Goal: Transaction & Acquisition: Obtain resource

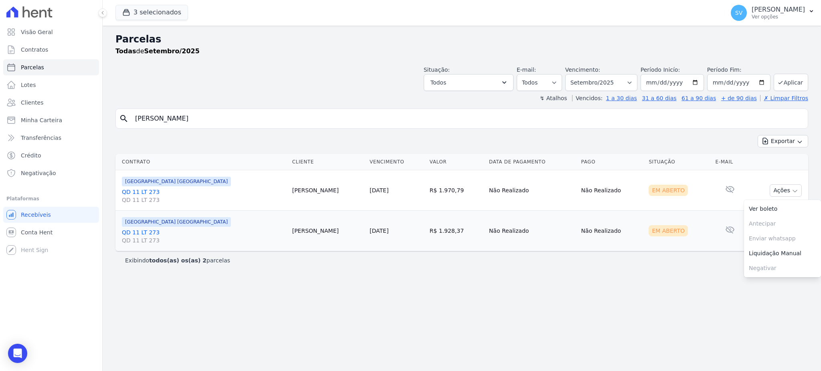
select select
click at [400, 323] on div "Parcelas Todas de Setembro/2025 Situação: Agendado Em Aberto Pago Processando C…" at bounding box center [462, 198] width 718 height 345
click at [759, 9] on p "[PERSON_NAME]" at bounding box center [777, 10] width 53 height 8
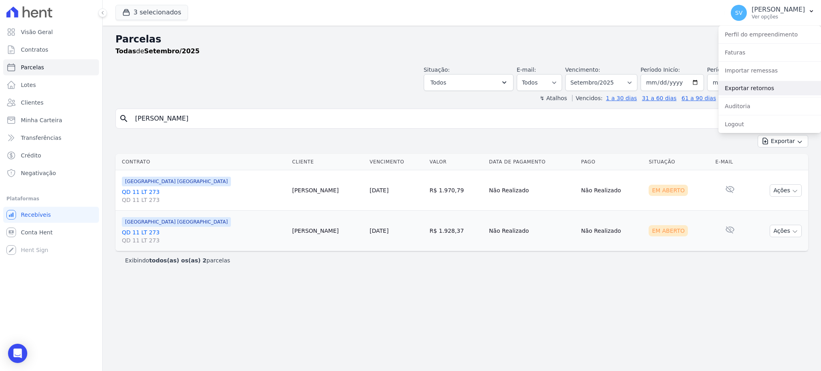
click at [755, 85] on link "Exportar retornos" at bounding box center [769, 88] width 103 height 14
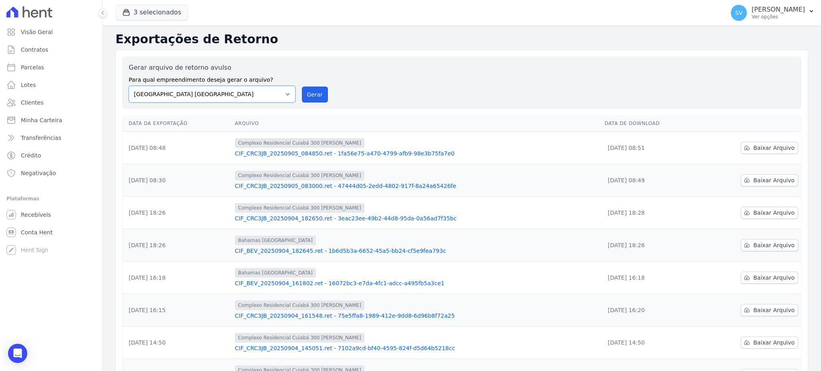
click at [289, 92] on select "[GEOGRAPHIC_DATA] COMPLEXO RESIDENCIAL [GEOGRAPHIC_DATA] 300 - [GEOGRAPHIC_DATA…" at bounding box center [212, 94] width 167 height 17
click at [129, 86] on select "[GEOGRAPHIC_DATA] COMPLEXO RESIDENCIAL [GEOGRAPHIC_DATA] 300 - [GEOGRAPHIC_DATA…" at bounding box center [212, 94] width 167 height 17
drag, startPoint x: 310, startPoint y: 96, endPoint x: 464, endPoint y: 74, distance: 155.8
click at [311, 96] on button "Gerar" at bounding box center [315, 95] width 26 height 16
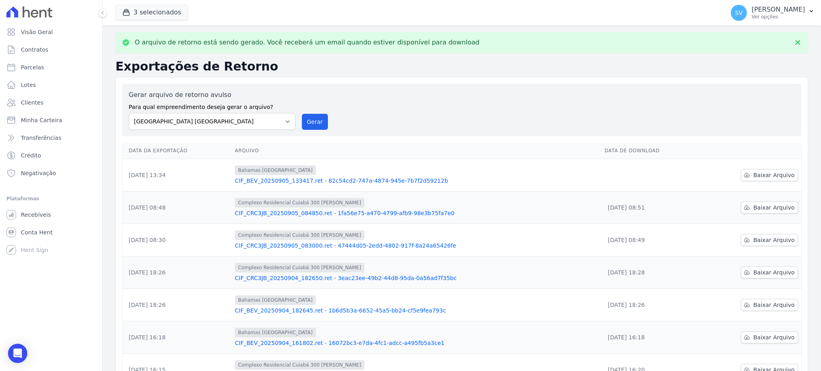
click at [295, 120] on div "Gerar arquivo de retorno avulso Para qual empreendimento deseja gerar o arquivo…" at bounding box center [462, 110] width 666 height 40
drag, startPoint x: 276, startPoint y: 121, endPoint x: 271, endPoint y: 128, distance: 8.3
click at [276, 123] on select "[GEOGRAPHIC_DATA] COMPLEXO RESIDENCIAL [GEOGRAPHIC_DATA] 300 - [GEOGRAPHIC_DATA…" at bounding box center [212, 121] width 167 height 17
select select "a999329b-d322-46c5-b2df-9163b092fb9b"
click at [129, 113] on select "[GEOGRAPHIC_DATA] COMPLEXO RESIDENCIAL [GEOGRAPHIC_DATA] 300 - [GEOGRAPHIC_DATA…" at bounding box center [212, 121] width 167 height 17
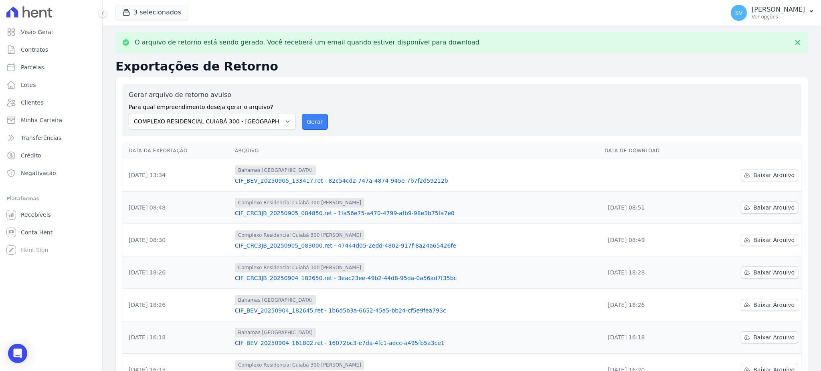
click at [309, 124] on button "Gerar" at bounding box center [315, 122] width 26 height 16
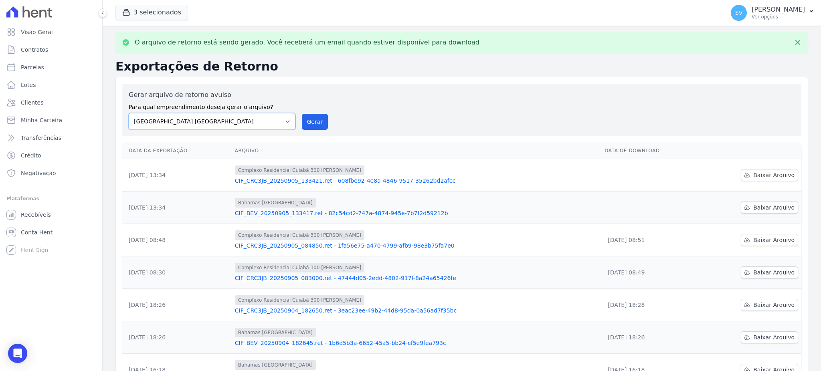
drag, startPoint x: 281, startPoint y: 124, endPoint x: 277, endPoint y: 128, distance: 6.0
click at [281, 124] on select "[GEOGRAPHIC_DATA] COMPLEXO RESIDENCIAL [GEOGRAPHIC_DATA] 300 - [GEOGRAPHIC_DATA…" at bounding box center [212, 121] width 167 height 17
select select "73a372cd-5640-41c8-aaea-11bd74619c10"
click at [129, 113] on select "[GEOGRAPHIC_DATA] COMPLEXO RESIDENCIAL [GEOGRAPHIC_DATA] 300 - [GEOGRAPHIC_DATA…" at bounding box center [212, 121] width 167 height 17
drag, startPoint x: 306, startPoint y: 118, endPoint x: 449, endPoint y: 75, distance: 149.6
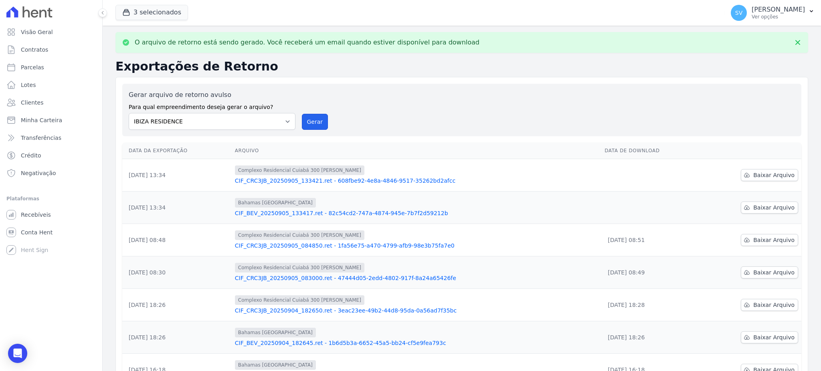
click at [307, 118] on button "Gerar" at bounding box center [315, 122] width 26 height 16
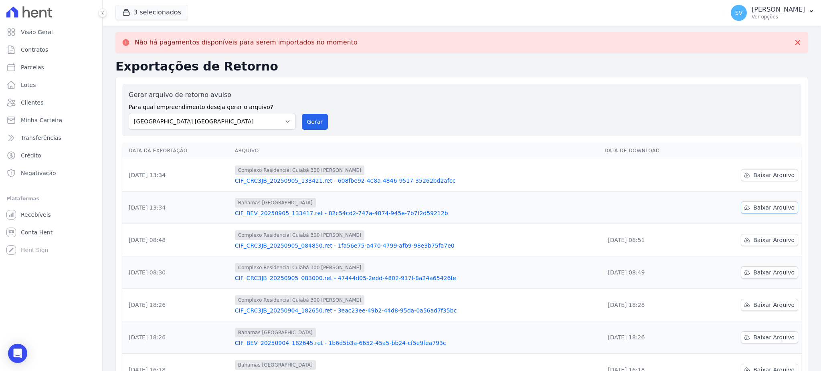
click at [758, 208] on span "Baixar Arquivo" at bounding box center [773, 208] width 41 height 8
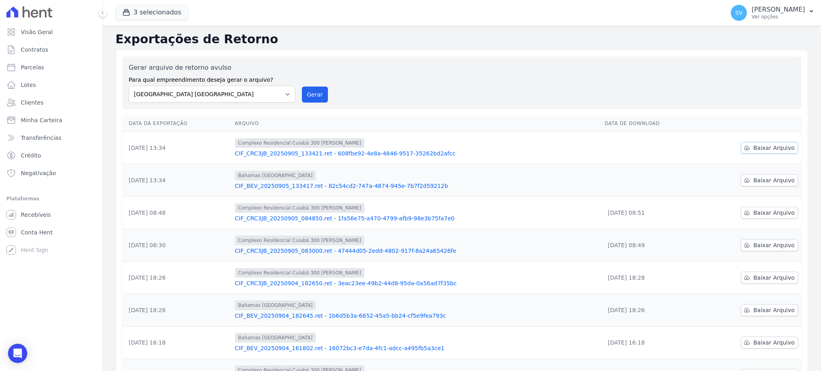
click at [753, 145] on span "Baixar Arquivo" at bounding box center [773, 148] width 41 height 8
click at [34, 66] on span "Parcelas" at bounding box center [32, 67] width 23 height 8
select select
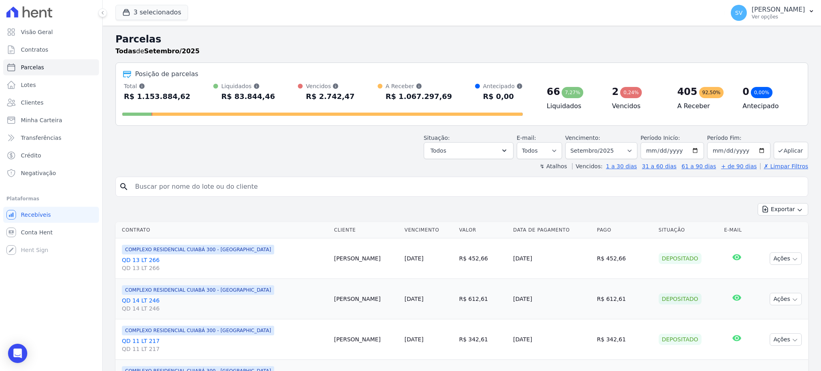
click at [233, 192] on input "search" at bounding box center [467, 187] width 674 height 16
paste input "[PERSON_NAME]"
type input "[PERSON_NAME]"
select select
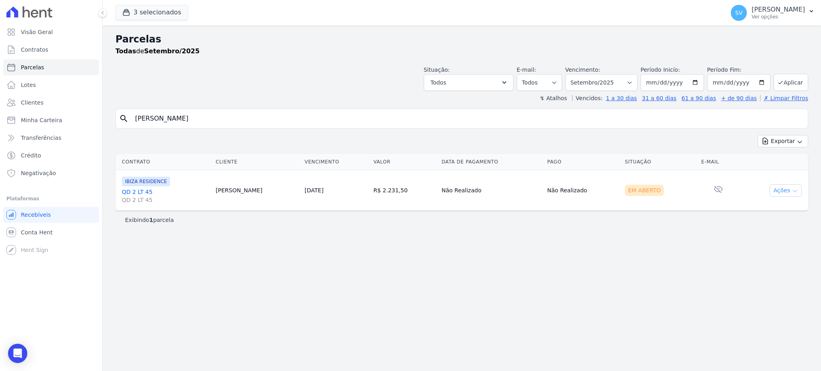
click at [797, 188] on icon "button" at bounding box center [795, 191] width 6 height 6
click at [768, 208] on link "Ver boleto" at bounding box center [782, 209] width 77 height 15
drag, startPoint x: 229, startPoint y: 112, endPoint x: 11, endPoint y: 131, distance: 218.9
click at [11, 131] on div "Visão Geral Contratos [GEOGRAPHIC_DATA] Lotes Clientes Minha Carteira Transferê…" at bounding box center [410, 185] width 821 height 371
paste input "[PERSON_NAME]"
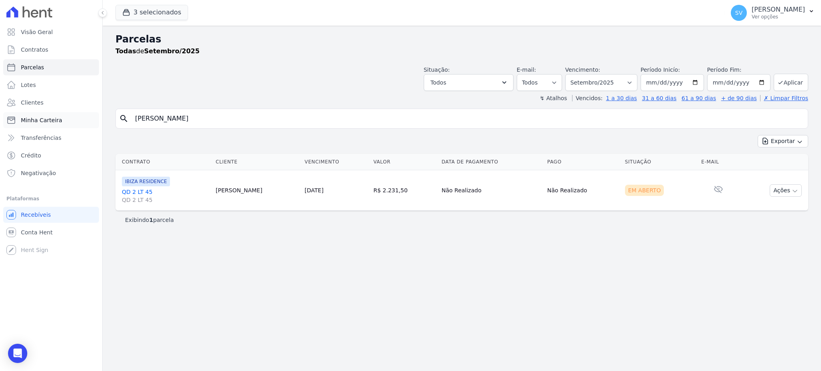
type input "[PERSON_NAME]"
select select
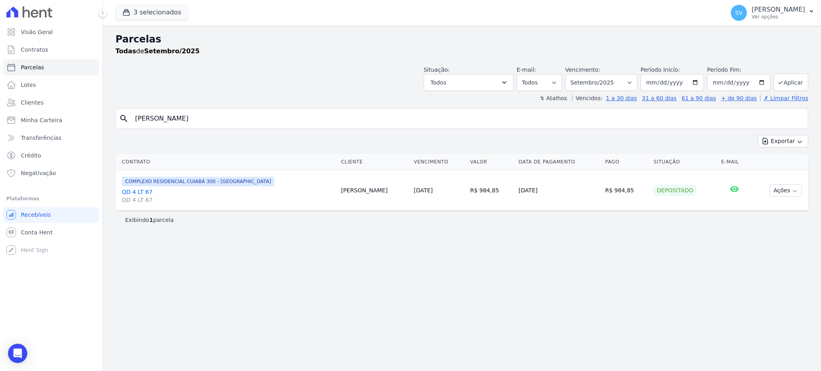
click at [524, 301] on div "Parcelas Todas de Setembro/2025 Situação: Agendado Em Aberto Pago Processando C…" at bounding box center [462, 198] width 718 height 345
click at [148, 190] on link "QD 4 LT 67 QD 4 LT 67" at bounding box center [228, 196] width 213 height 16
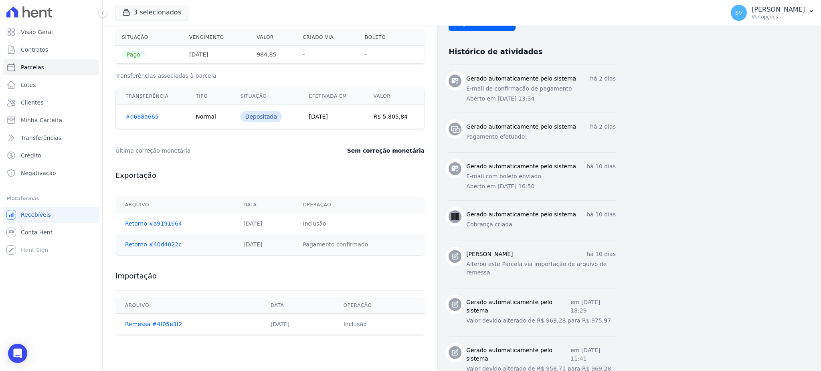
scroll to position [351, 0]
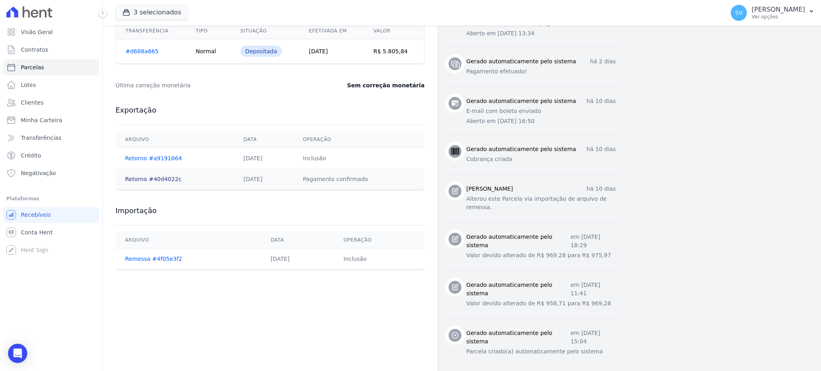
click at [157, 178] on link "Retorno #40d4022c" at bounding box center [153, 179] width 57 height 6
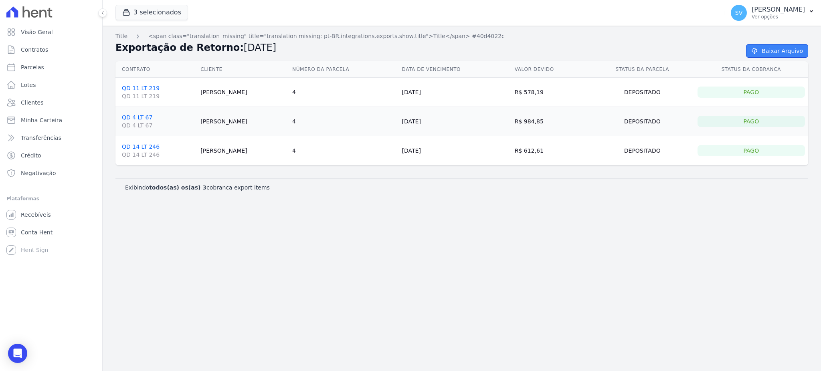
click at [776, 49] on link "Baixar Arquivo" at bounding box center [777, 51] width 62 height 14
click at [766, 53] on link "Baixar Arquivo" at bounding box center [777, 51] width 62 height 14
drag, startPoint x: 315, startPoint y: 254, endPoint x: 148, endPoint y: 116, distance: 216.3
click at [319, 244] on div "Title <span class="translation_missing" title="translation missing: pt-BR.integ…" at bounding box center [462, 198] width 718 height 345
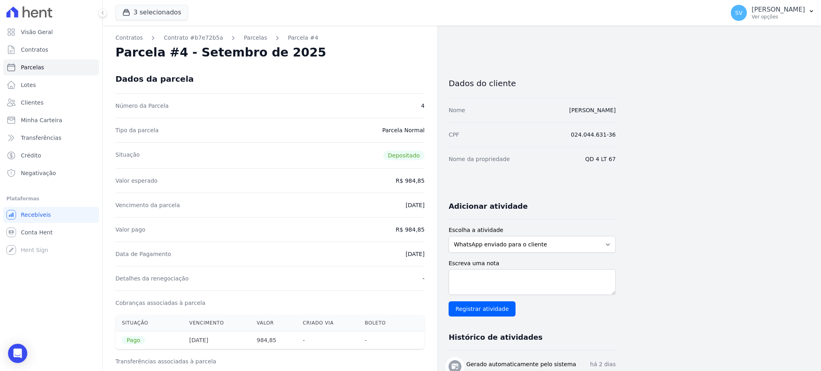
select select
